Goal: Task Accomplishment & Management: Use online tool/utility

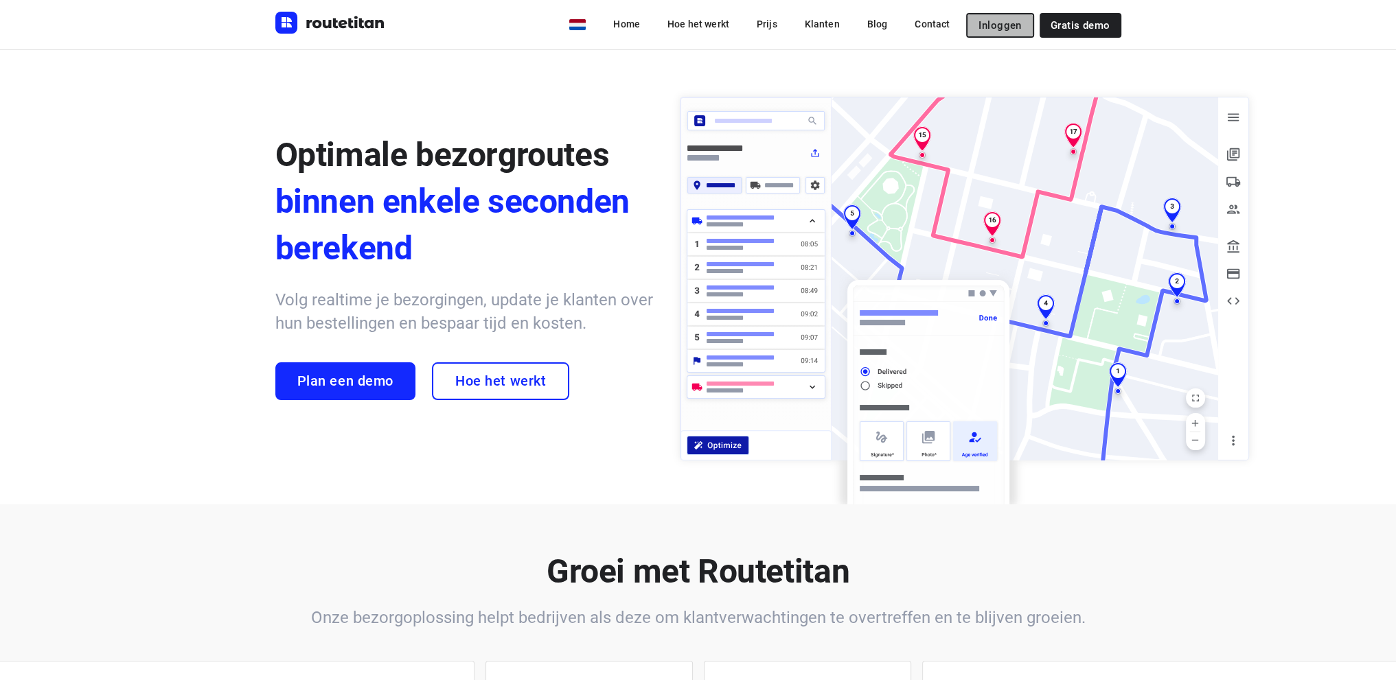
click at [997, 24] on span "Inloggen" at bounding box center [999, 25] width 43 height 11
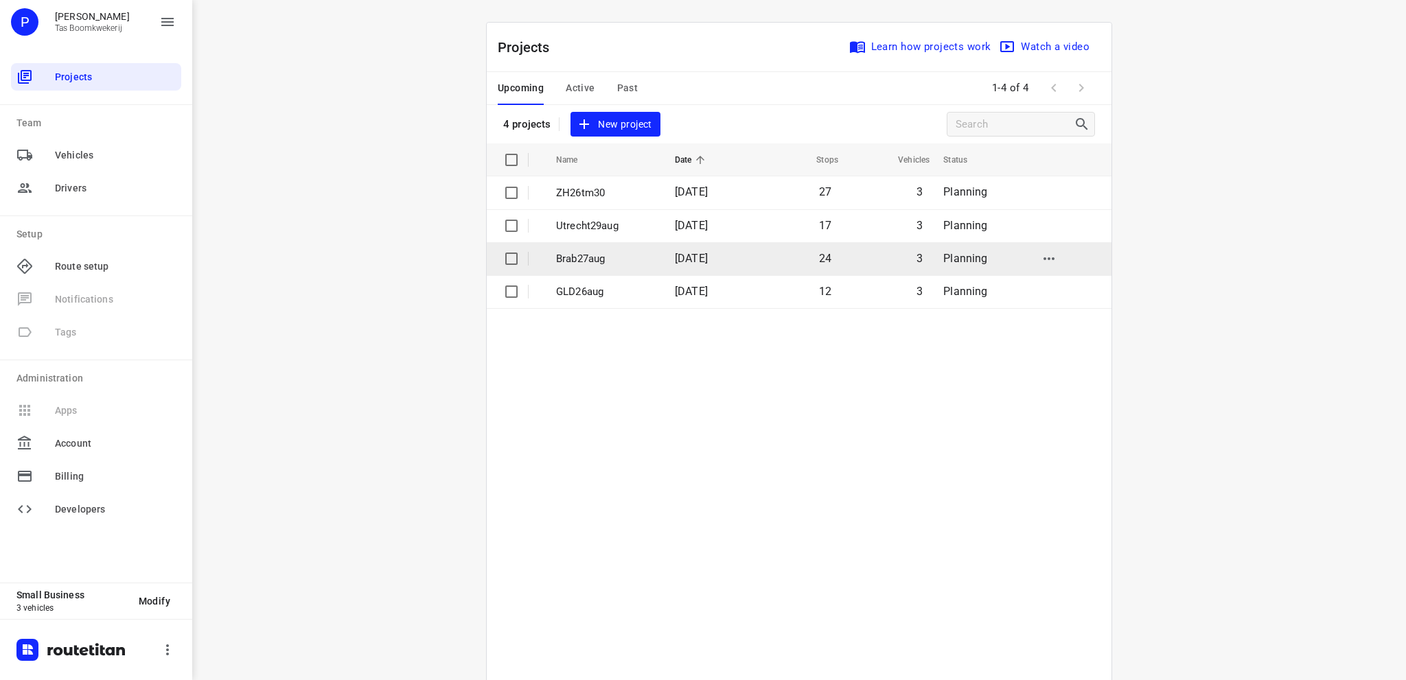
click at [604, 259] on p "Brab27aug" at bounding box center [605, 259] width 98 height 16
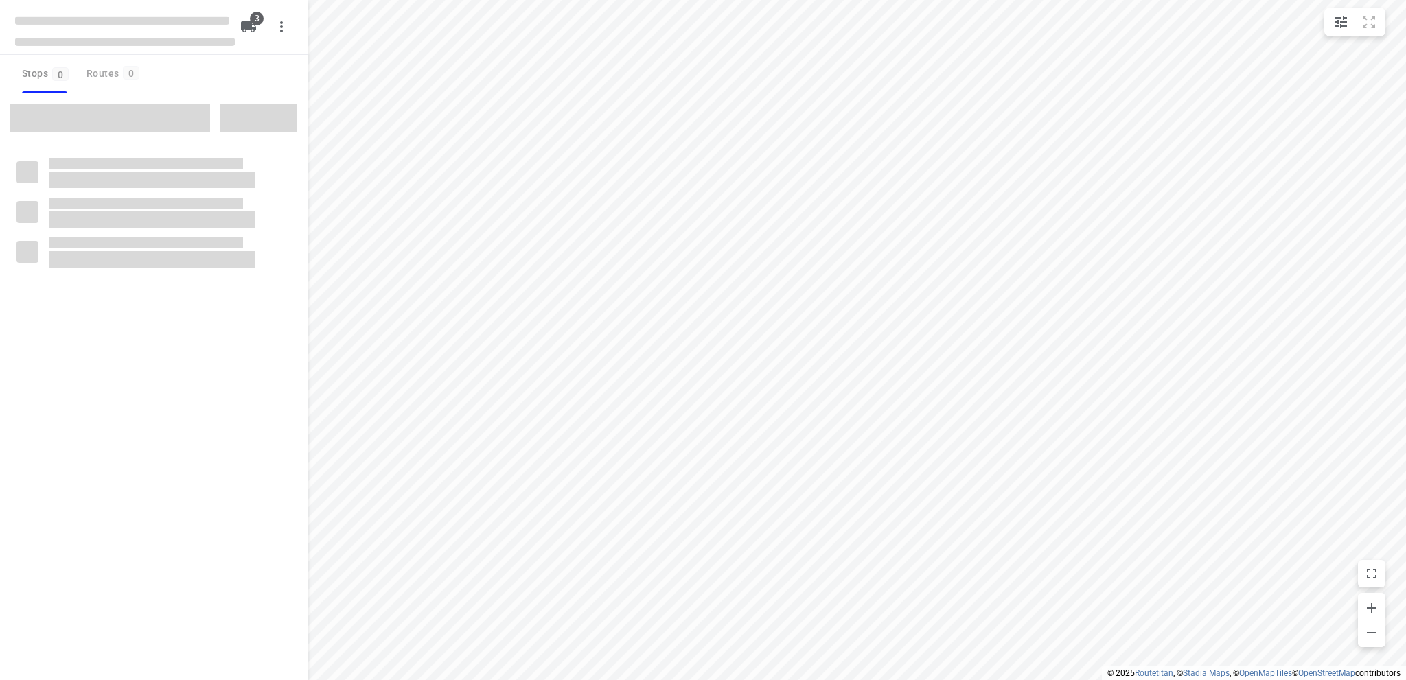
type input "distance"
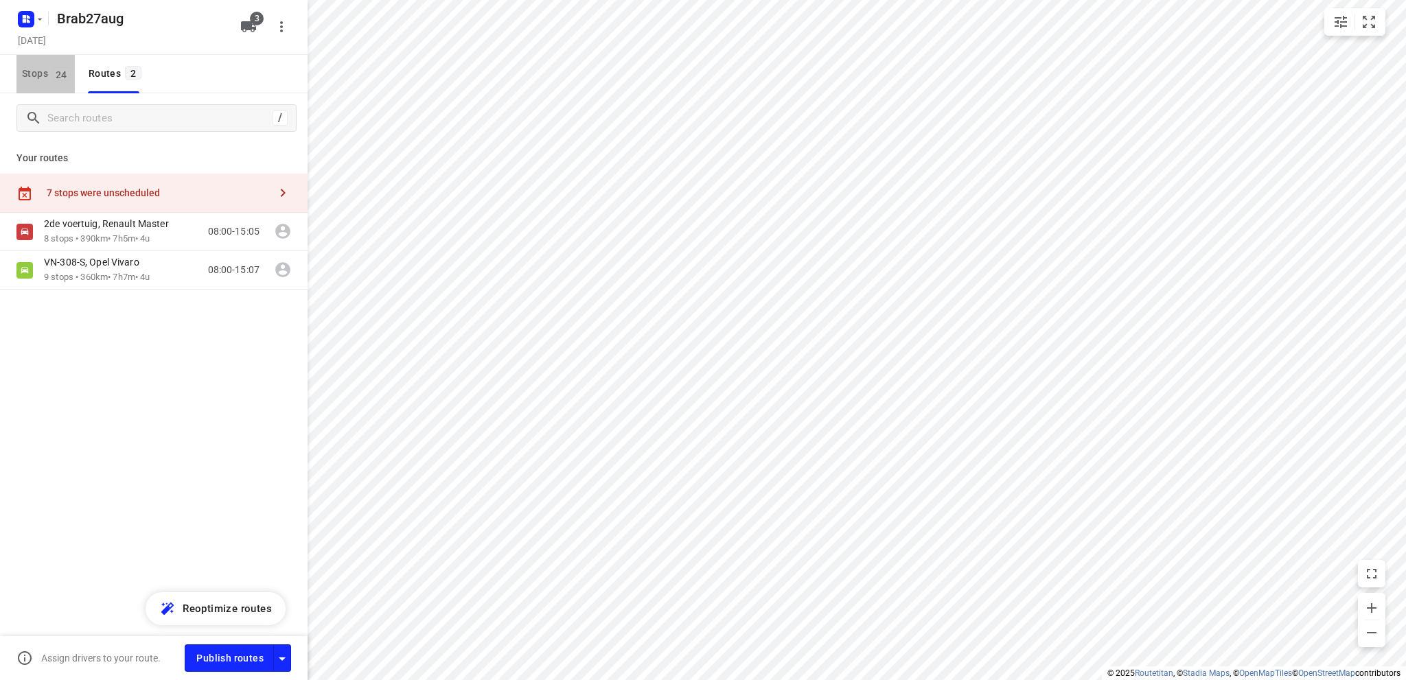
click at [38, 72] on span "Stops 24" at bounding box center [48, 73] width 53 height 17
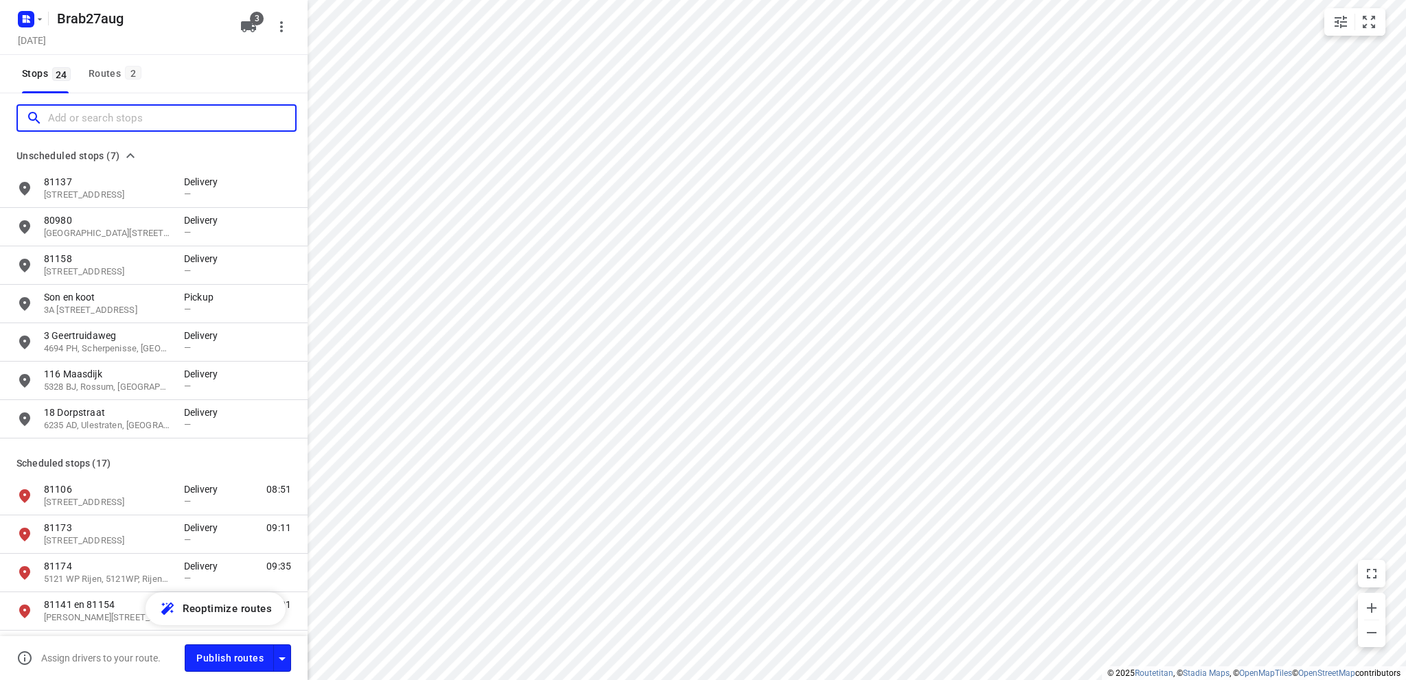
click at [55, 123] on input "Add or search stops" at bounding box center [171, 118] width 247 height 21
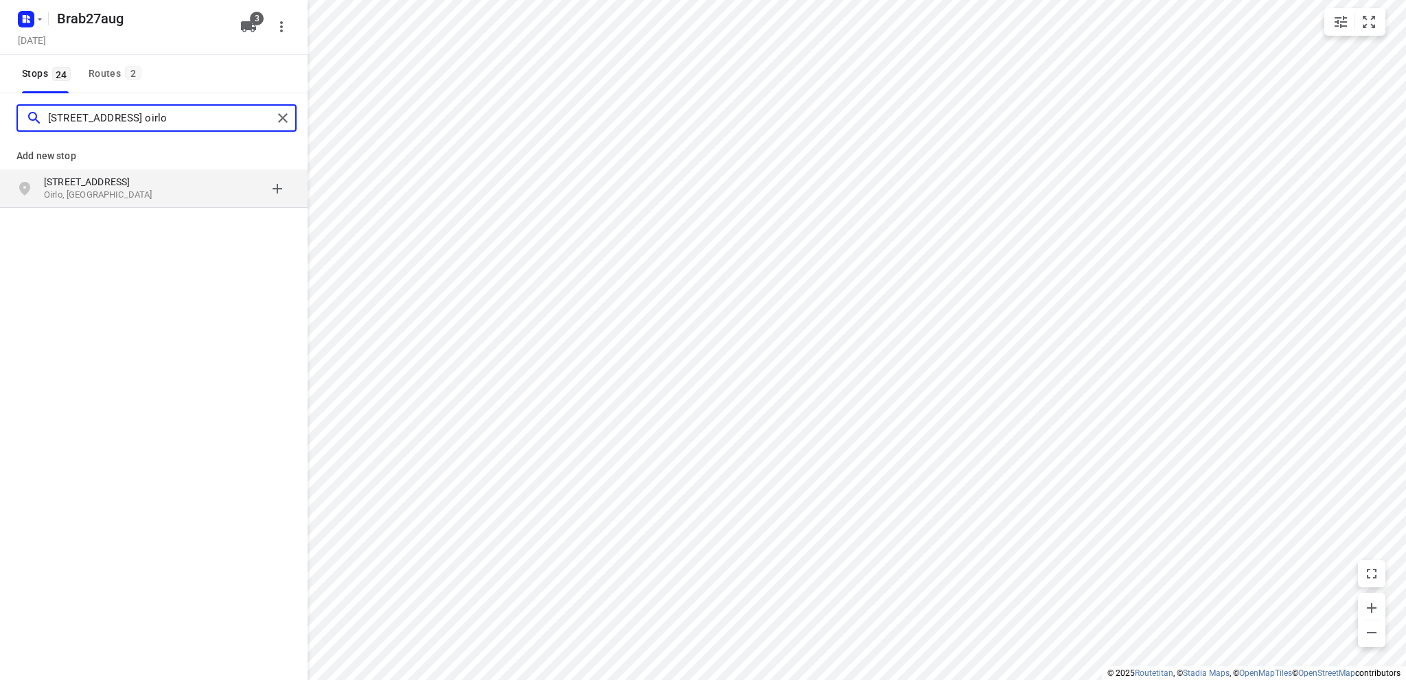
type input "[STREET_ADDRESS] oirlo"
click at [92, 194] on p "Oirlo, [GEOGRAPHIC_DATA]" at bounding box center [107, 195] width 126 height 13
